Goal: Task Accomplishment & Management: Use online tool/utility

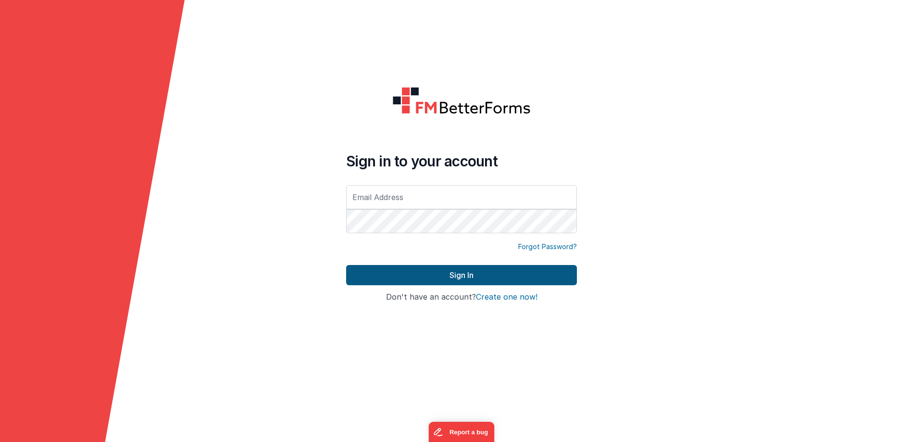
type input "[EMAIL_ADDRESS][DOMAIN_NAME]"
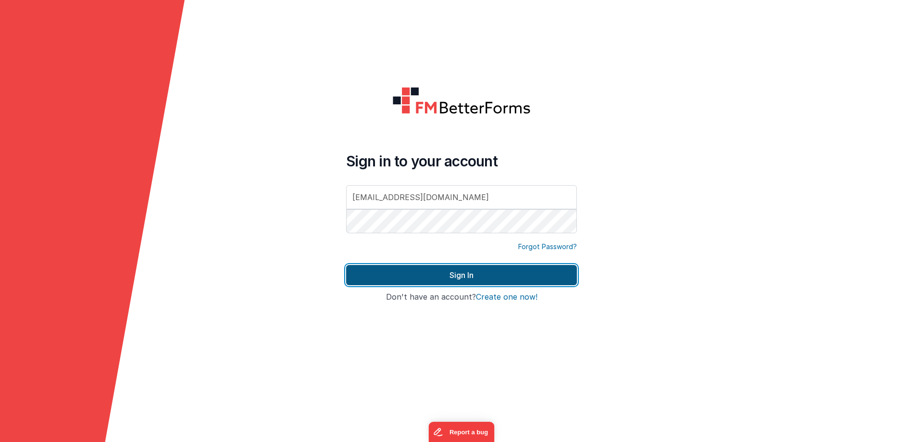
click at [463, 273] on button "Sign In" at bounding box center [461, 275] width 231 height 20
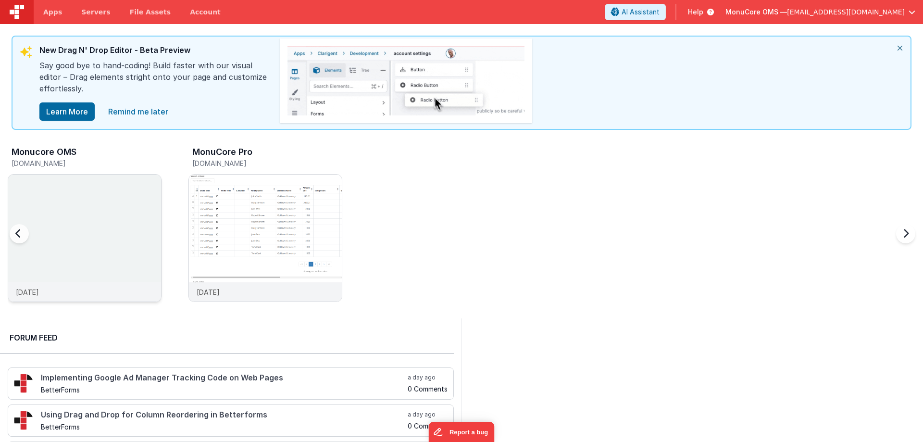
click at [142, 201] on img at bounding box center [84, 250] width 153 height 153
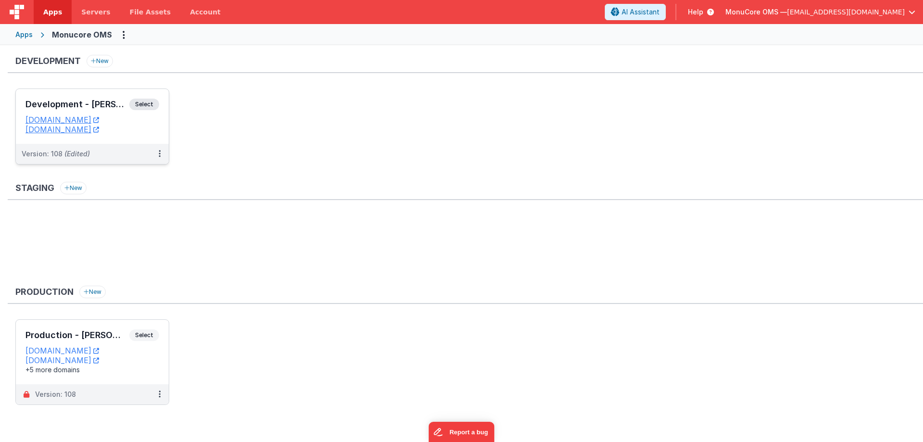
click at [70, 96] on div "Development - [PERSON_NAME] Select URLs [DOMAIN_NAME] [DOMAIN_NAME]" at bounding box center [92, 116] width 153 height 55
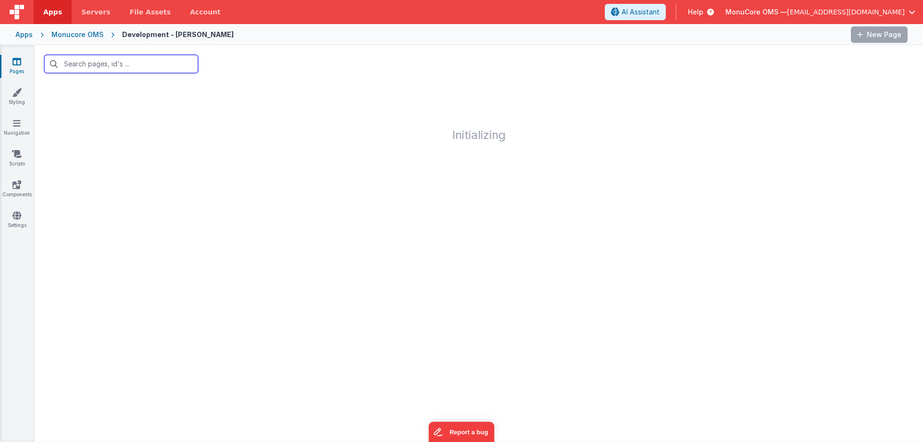
click at [130, 62] on input "text" at bounding box center [121, 64] width 154 height 18
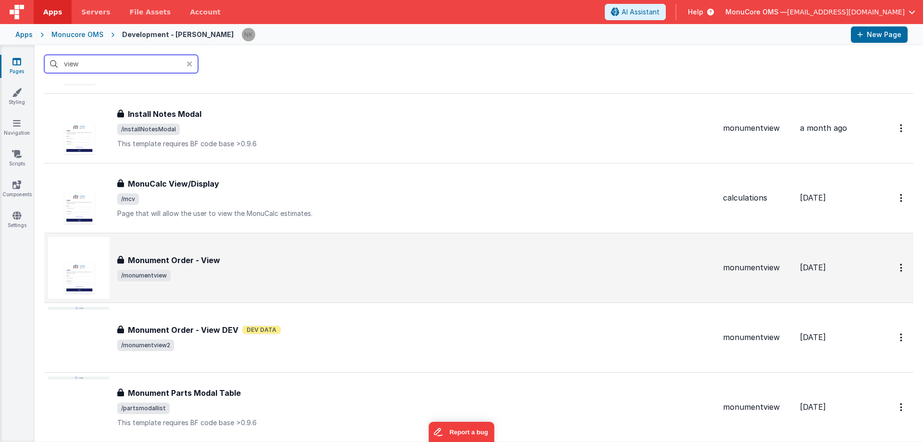
scroll to position [240, 0]
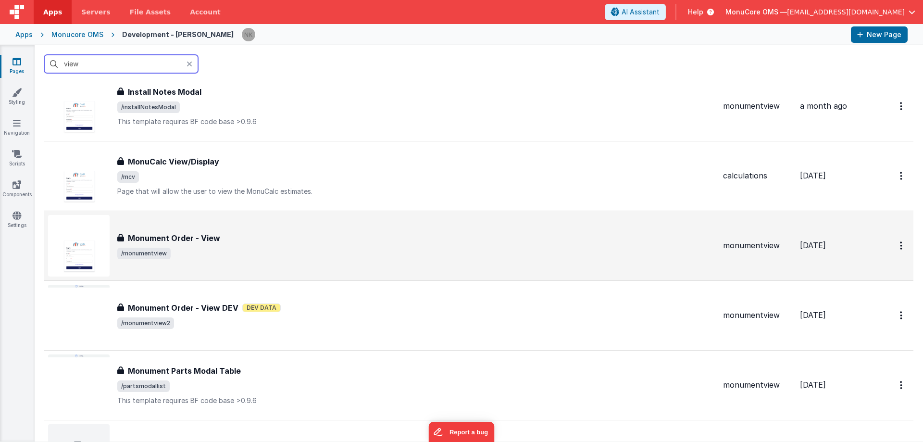
type input "view"
click at [266, 242] on div "Monument Order - View" at bounding box center [416, 238] width 598 height 12
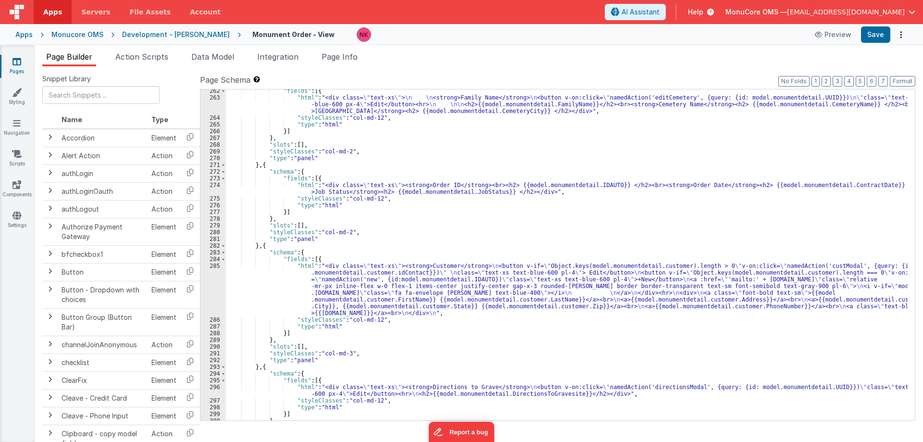
scroll to position [1874, 0]
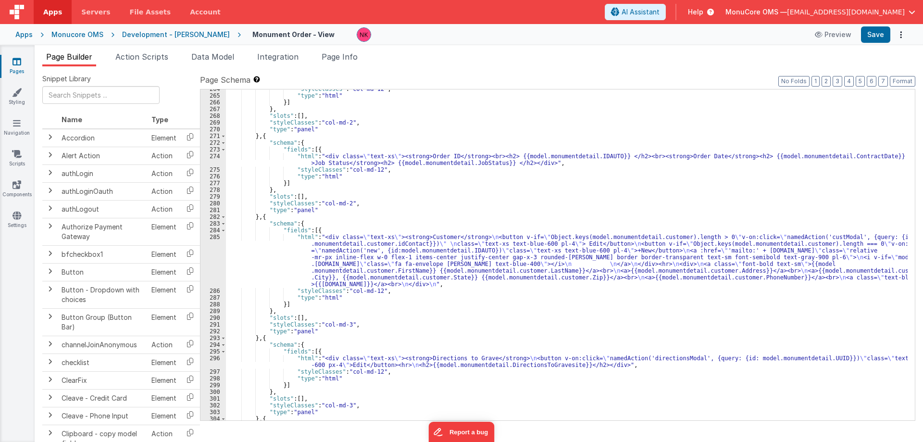
click at [347, 248] on div ""styleClasses" : "col-md-12" , "type" : "html" }] } , "slots" : [ ] , "styleCla…" at bounding box center [566, 258] width 681 height 344
click at [211, 259] on div "285" at bounding box center [212, 261] width 25 height 54
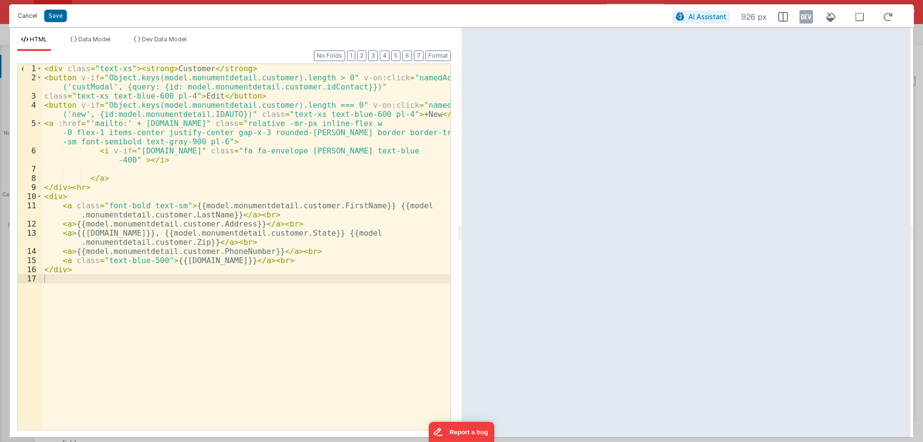
click at [21, 16] on button "Cancel" at bounding box center [27, 15] width 29 height 13
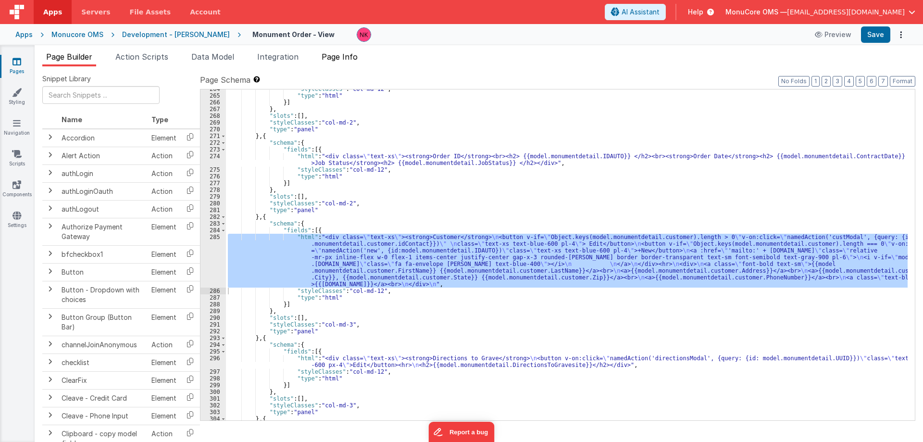
click at [333, 59] on span "Page Info" at bounding box center [340, 57] width 36 height 10
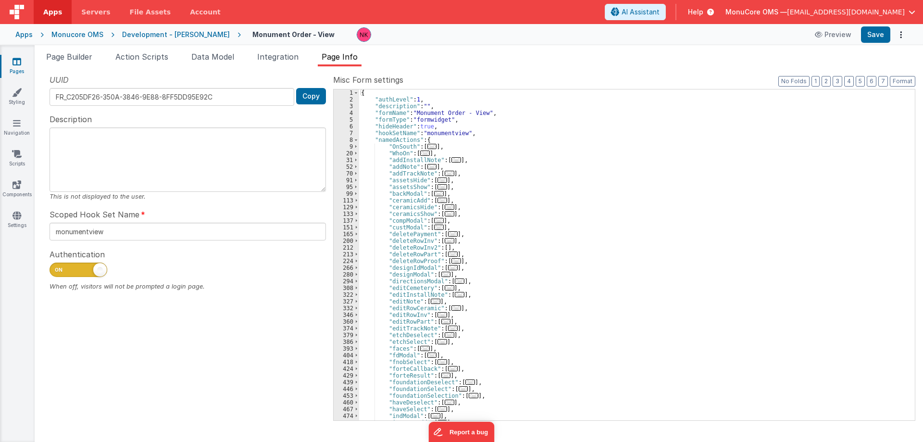
click at [391, 228] on div "{ "authLevel" : 1 , "description" : "" , "formName" : "Monument Order - View" ,…" at bounding box center [633, 261] width 548 height 344
click at [358, 228] on span at bounding box center [356, 227] width 5 height 7
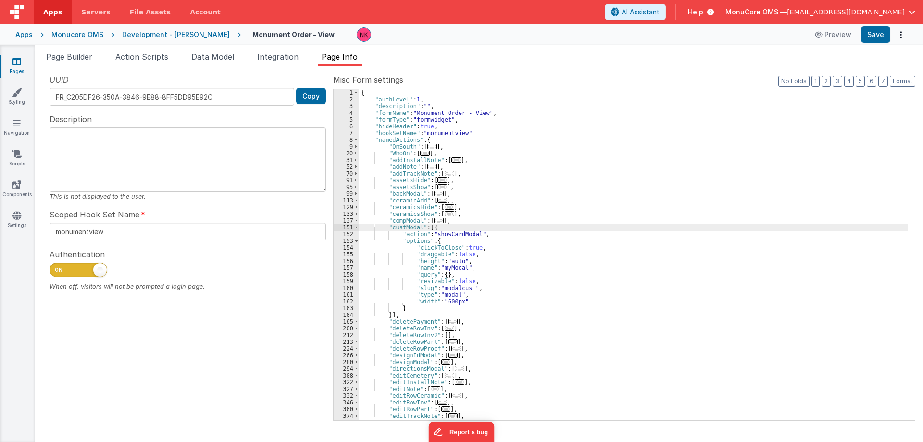
click at [473, 289] on div "{ "authLevel" : 1 , "description" : "" , "formName" : "Monument Order - View" ,…" at bounding box center [633, 261] width 548 height 344
click at [477, 288] on div "{ "authLevel" : 1 , "description" : "" , "formName" : "Monument Order - View" ,…" at bounding box center [633, 261] width 548 height 344
click at [19, 66] on icon at bounding box center [16, 62] width 9 height 10
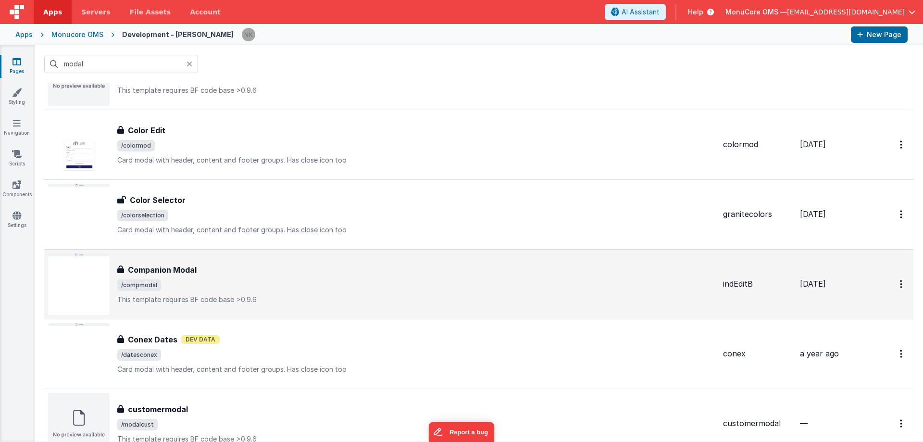
scroll to position [529, 0]
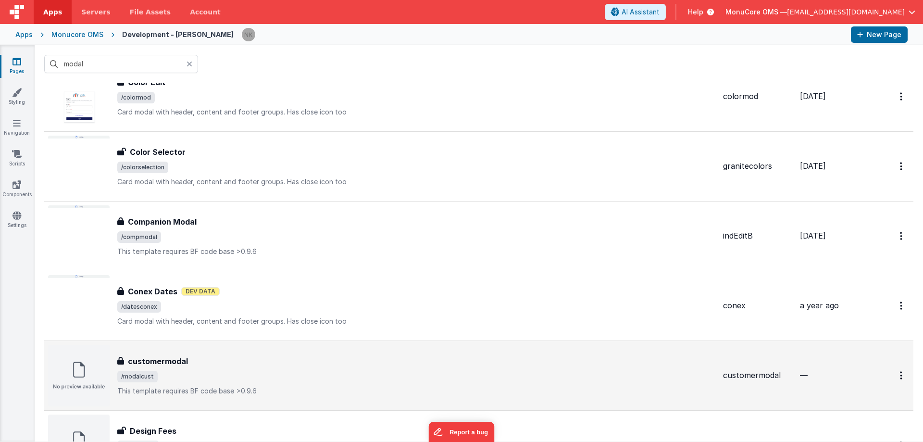
type input "modal"
click at [249, 359] on div "customermodal" at bounding box center [416, 361] width 598 height 12
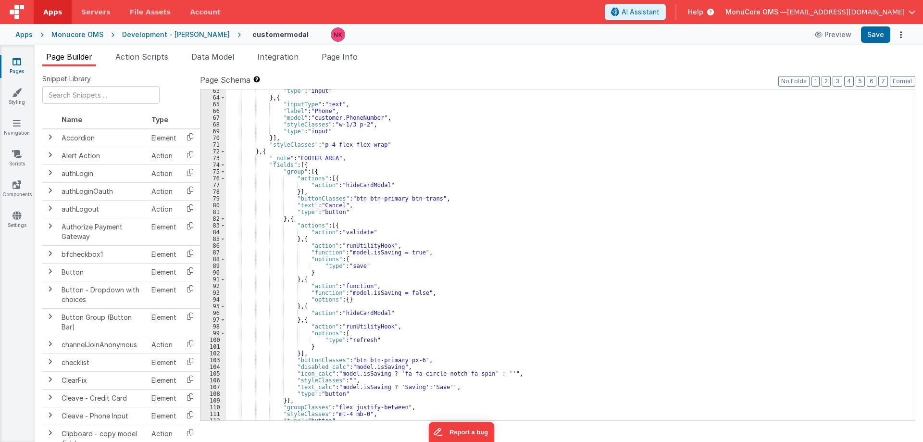
scroll to position [433, 0]
click at [340, 56] on span "Page Info" at bounding box center [340, 57] width 36 height 10
